Goal: Information Seeking & Learning: Learn about a topic

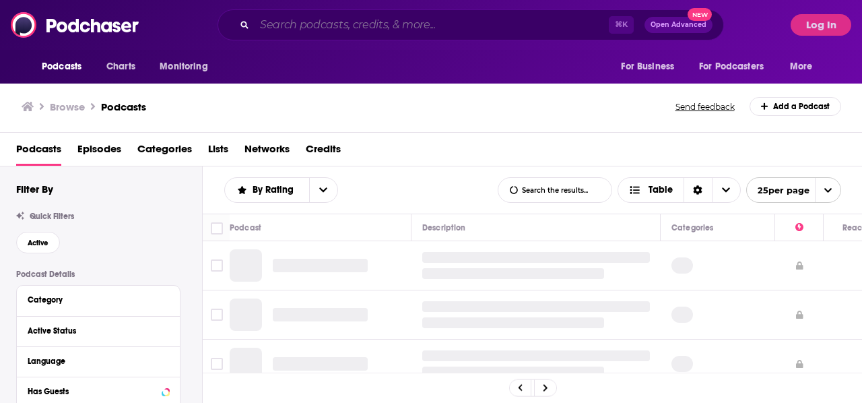
click at [313, 17] on input "Search podcasts, credits, & more..." at bounding box center [431, 25] width 354 height 22
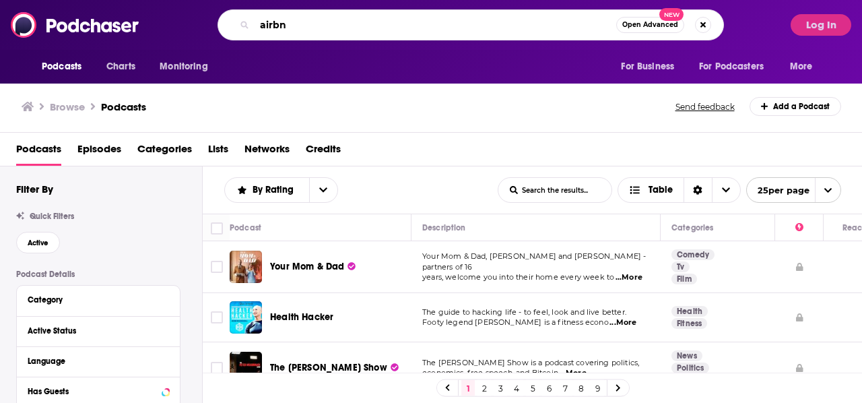
type input "airbnb"
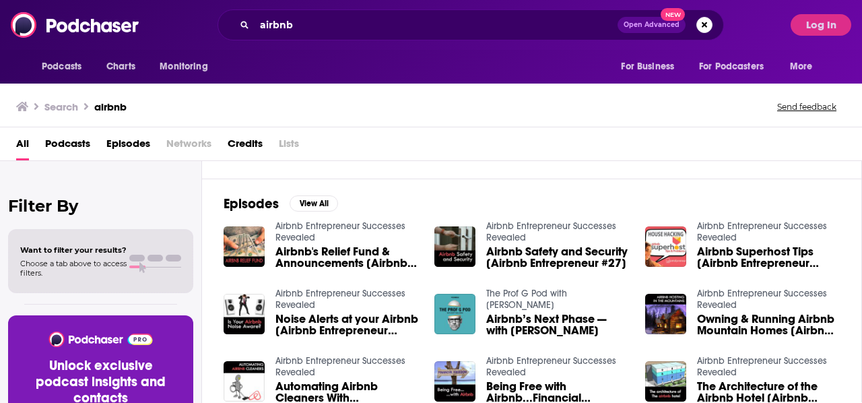
scroll to position [218, 0]
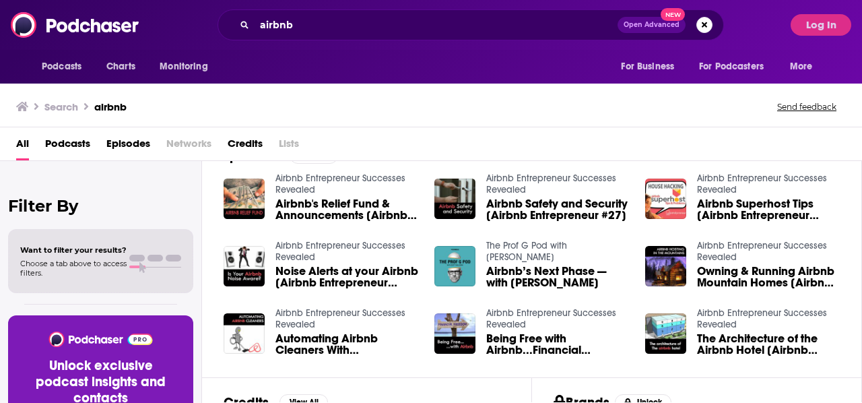
click at [542, 274] on span "Airbnb’s Next Phase — with [PERSON_NAME]" at bounding box center [557, 276] width 143 height 23
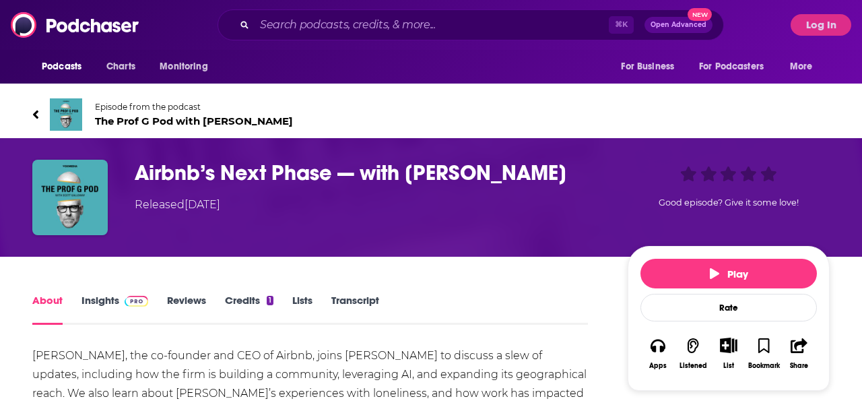
click at [41, 112] on link "Episode from the podcast The Prof G Pod with [PERSON_NAME]" at bounding box center [430, 114] width 797 height 32
click at [72, 59] on span "Podcasts" at bounding box center [62, 66] width 40 height 19
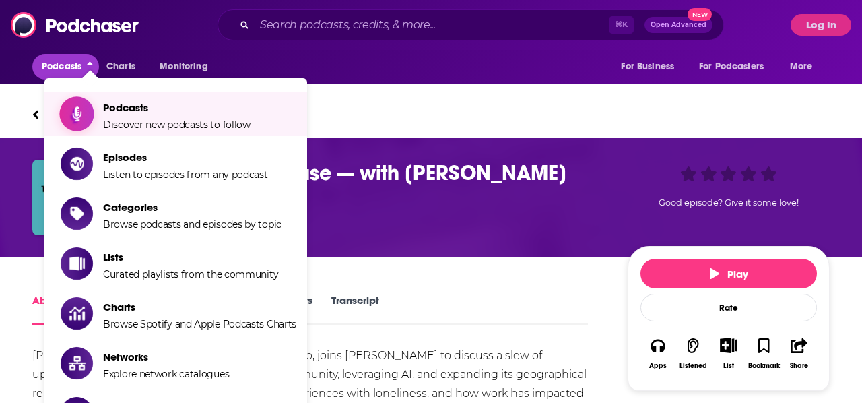
click at [143, 121] on span "Discover new podcasts to follow" at bounding box center [176, 124] width 147 height 12
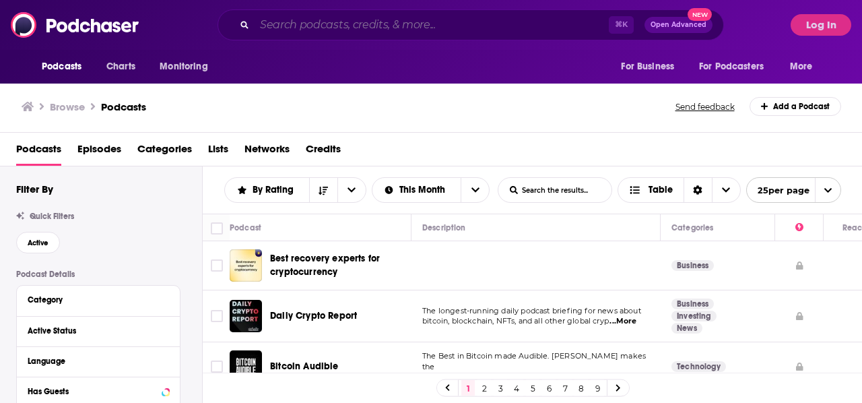
click at [370, 22] on input "Search podcasts, credits, & more..." at bounding box center [431, 25] width 354 height 22
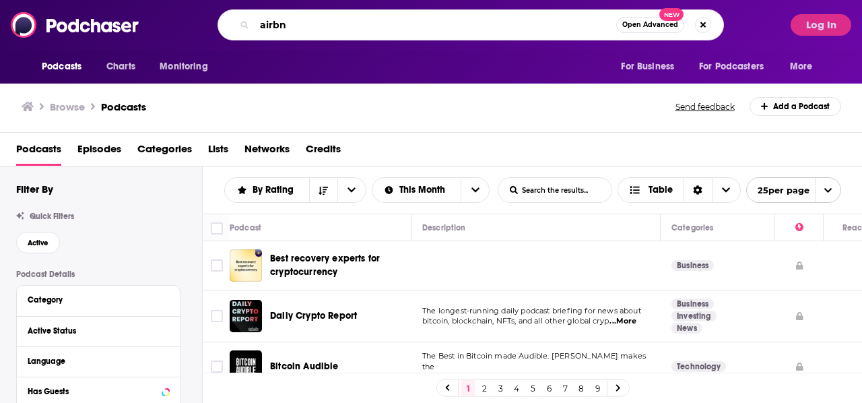
type input "airbnb"
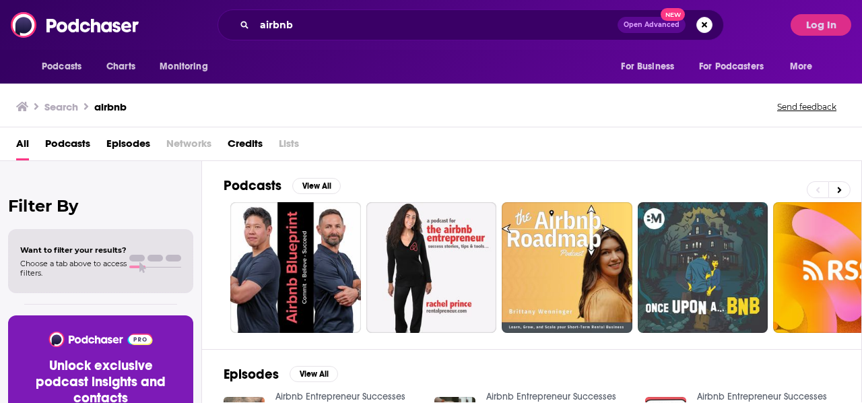
click at [53, 138] on span "Podcasts" at bounding box center [67, 147] width 45 height 28
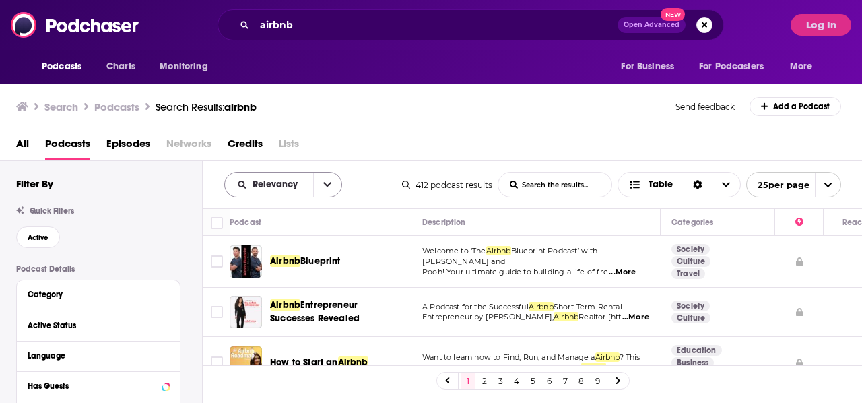
click at [332, 187] on button "open menu" at bounding box center [327, 184] width 28 height 24
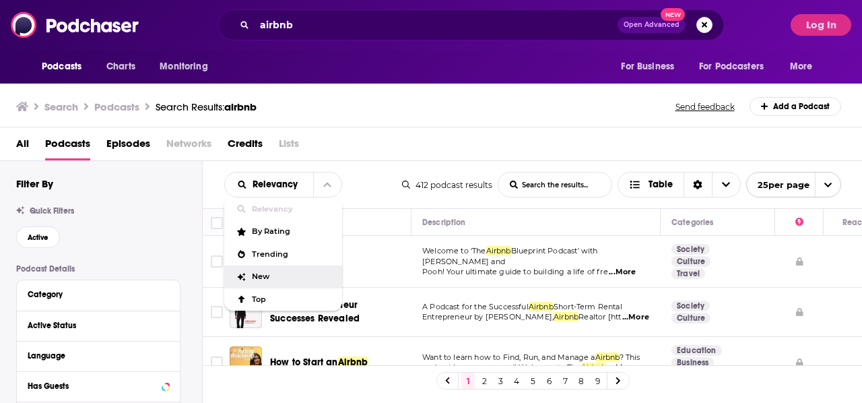
click at [308, 276] on span "New" at bounding box center [291, 276] width 79 height 7
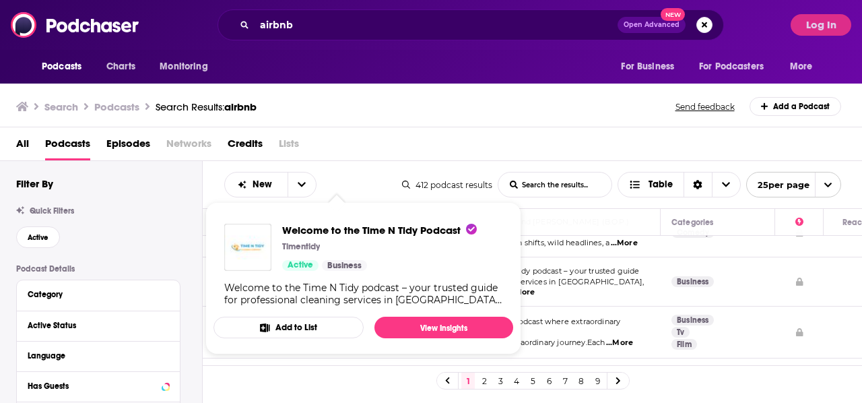
scroll to position [40, 0]
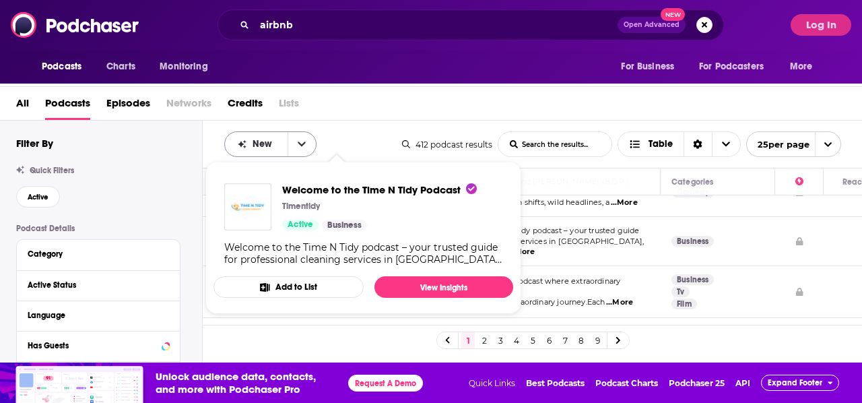
click at [308, 147] on button "open menu" at bounding box center [301, 144] width 28 height 24
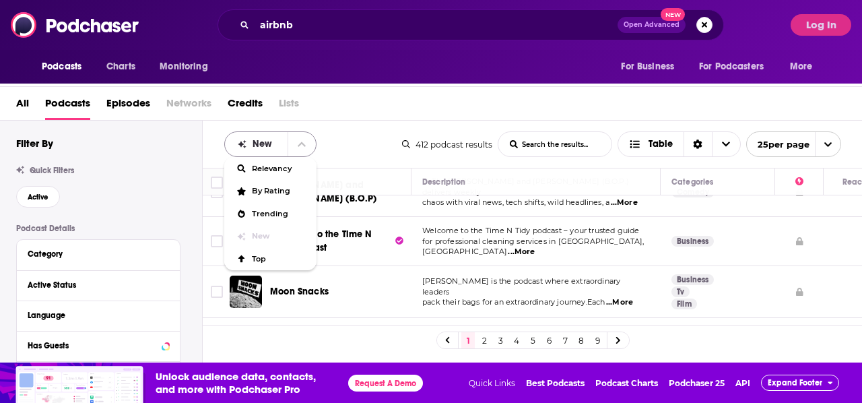
click at [289, 144] on button "close menu" at bounding box center [301, 144] width 28 height 24
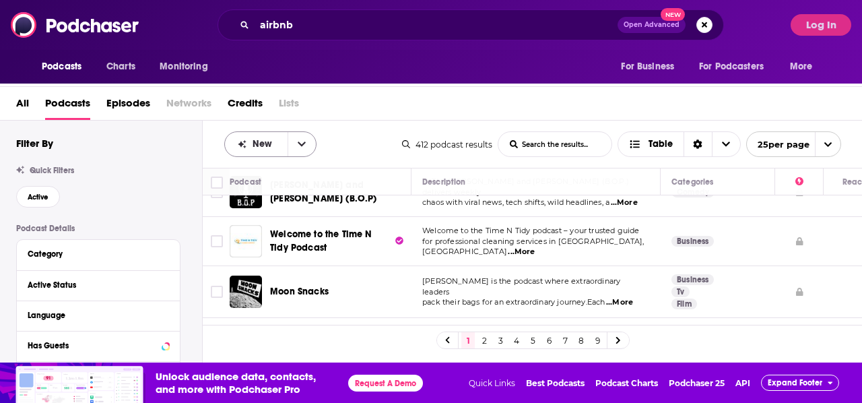
click at [295, 146] on button "open menu" at bounding box center [301, 144] width 28 height 24
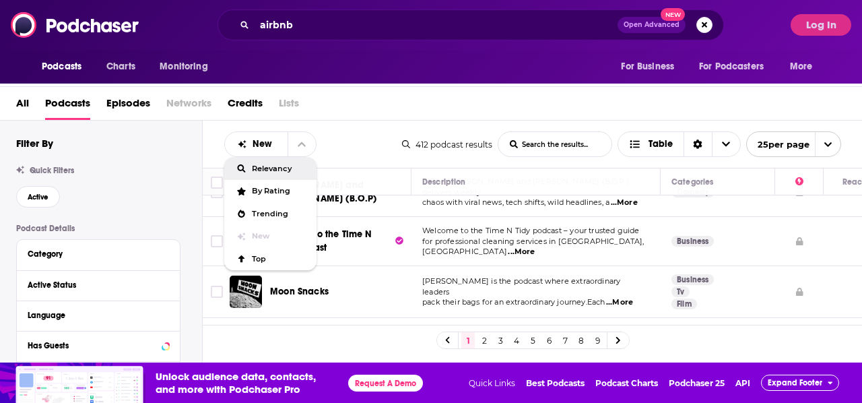
click at [279, 166] on span "Relevancy" at bounding box center [279, 168] width 54 height 7
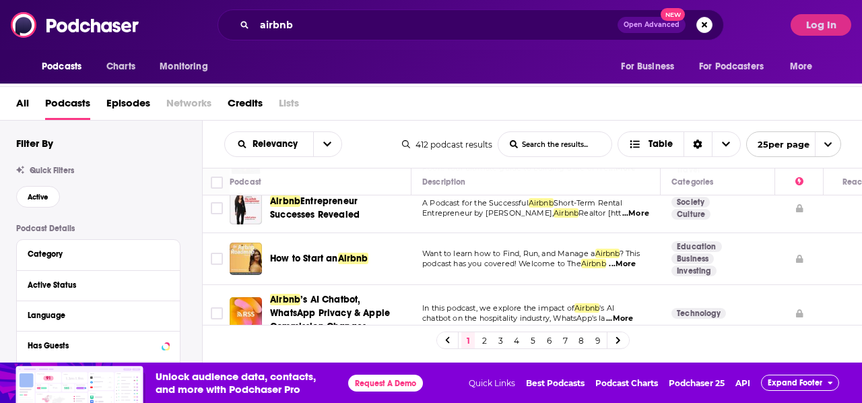
scroll to position [0, 0]
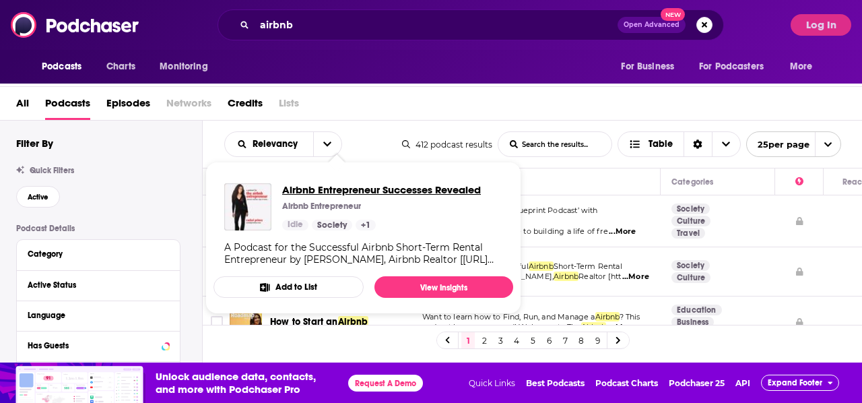
click at [432, 191] on span "Airbnb Entrepreneur Successes Revealed" at bounding box center [381, 189] width 199 height 13
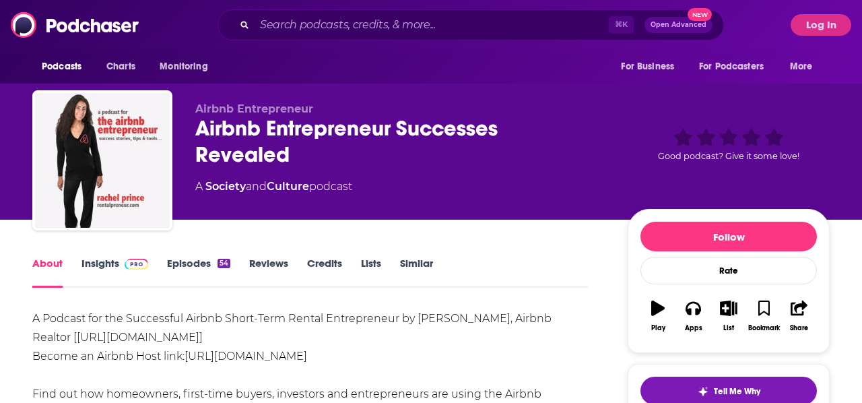
scroll to position [116, 0]
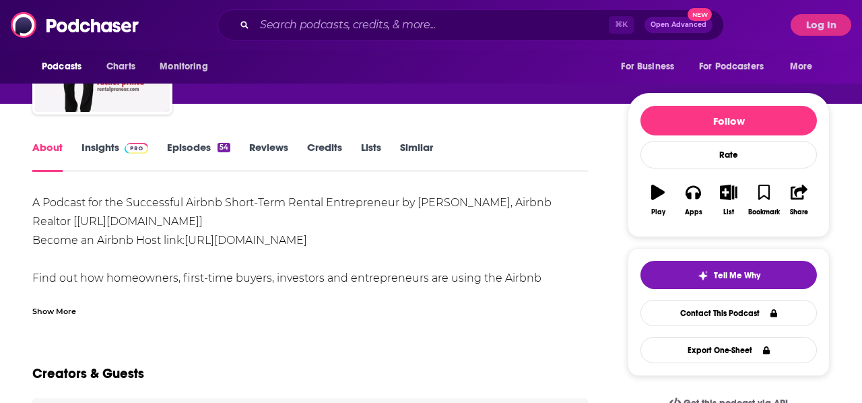
click at [658, 195] on icon "button" at bounding box center [657, 191] width 13 height 15
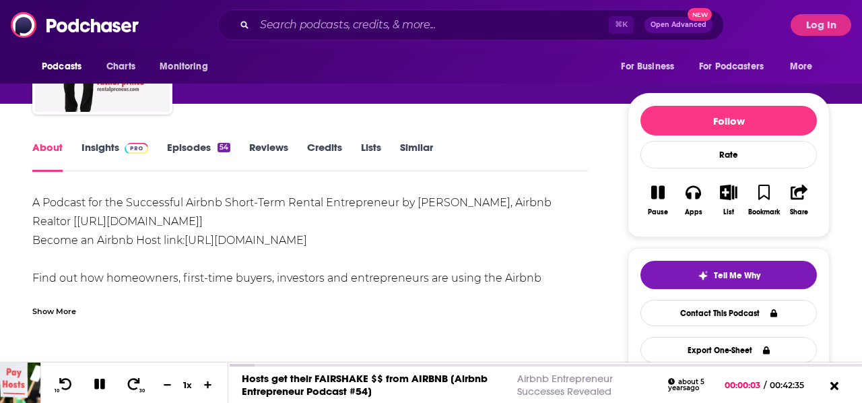
click at [208, 145] on link "Episodes 54" at bounding box center [198, 156] width 63 height 31
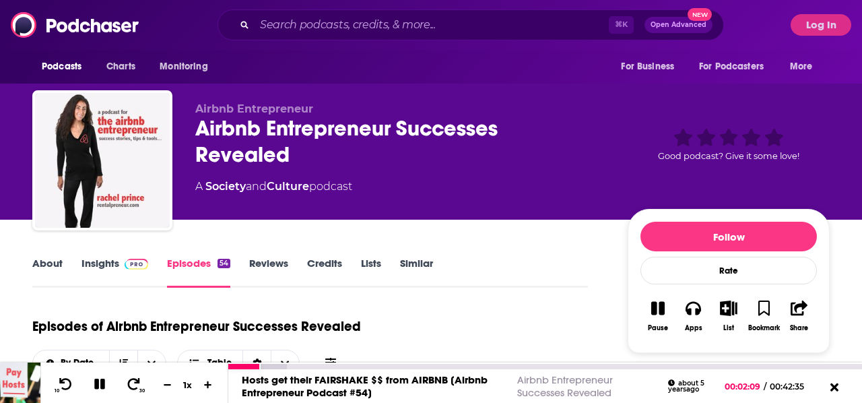
click at [102, 386] on icon at bounding box center [99, 383] width 11 height 11
